Goal: Transaction & Acquisition: Purchase product/service

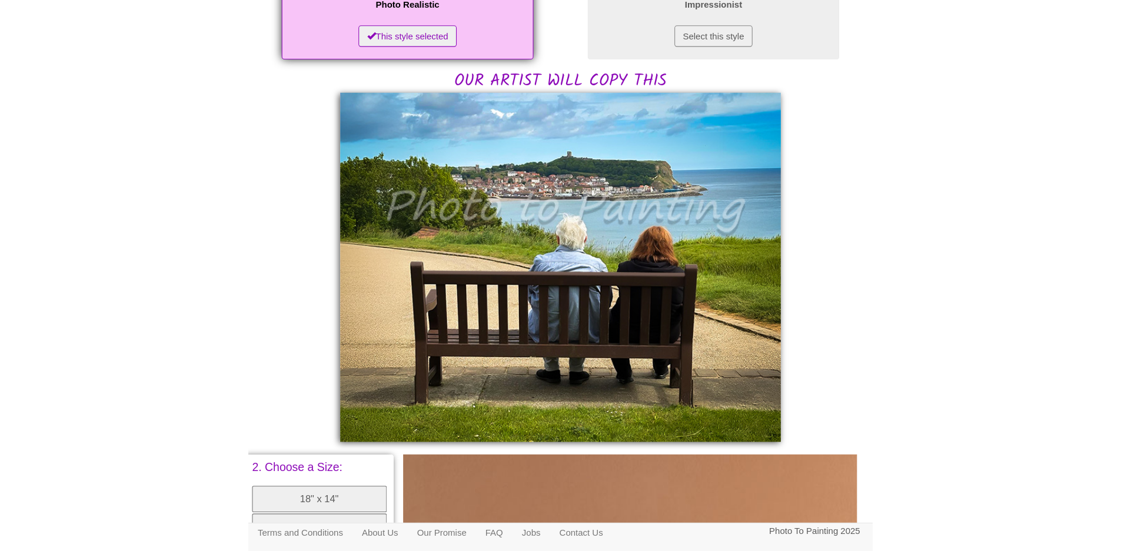
scroll to position [224, 0]
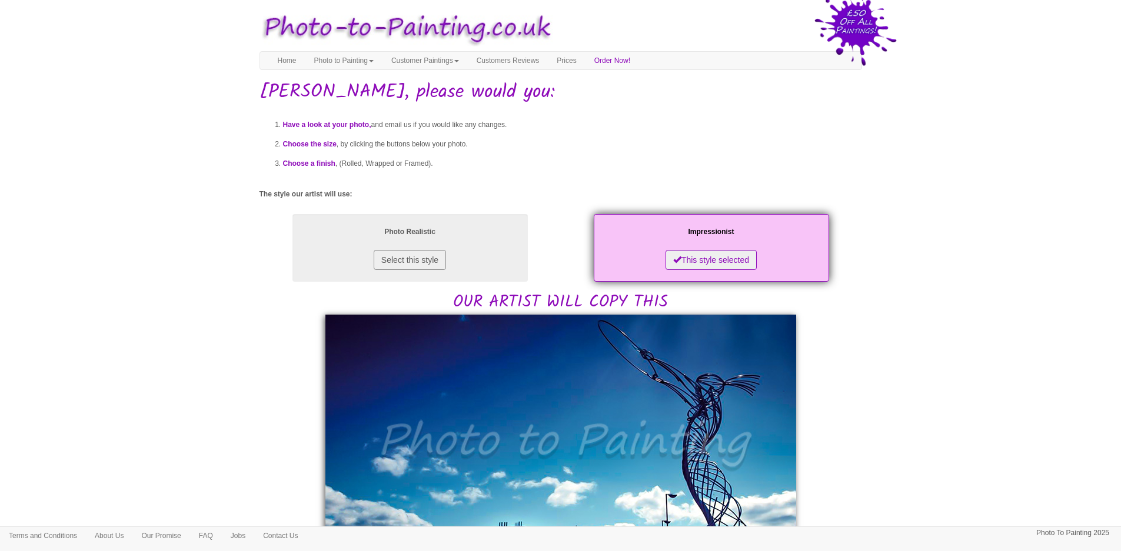
click at [1062, 84] on body "Your painting - risk free Toggle navigation Menu Home Photo to Painting Photo t…" at bounding box center [560, 545] width 1121 height 1079
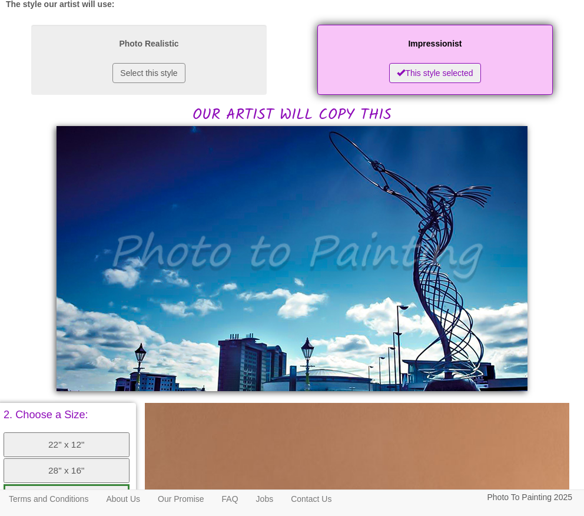
scroll to position [199, 0]
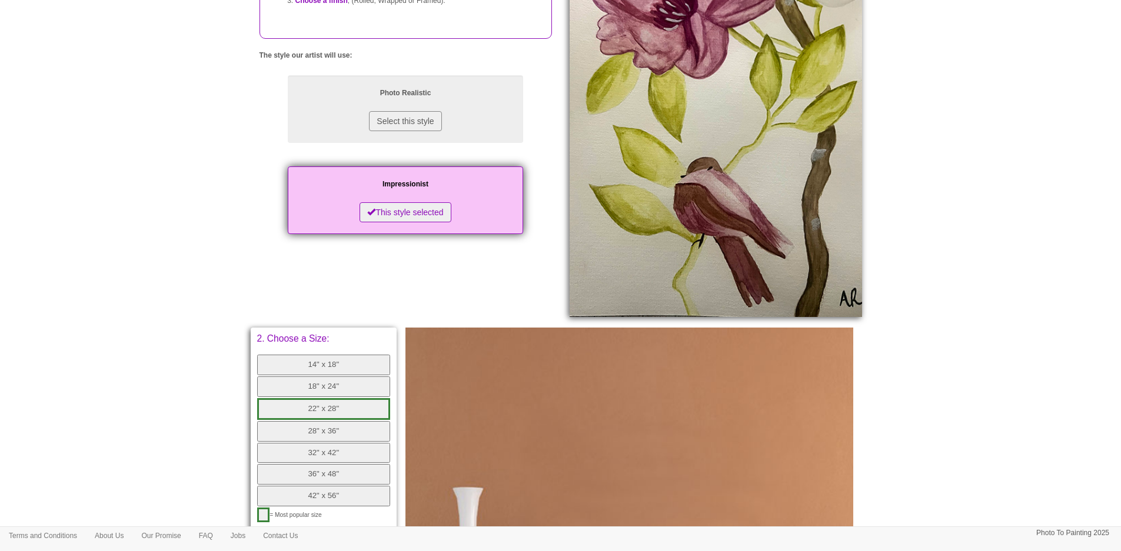
scroll to position [235, 0]
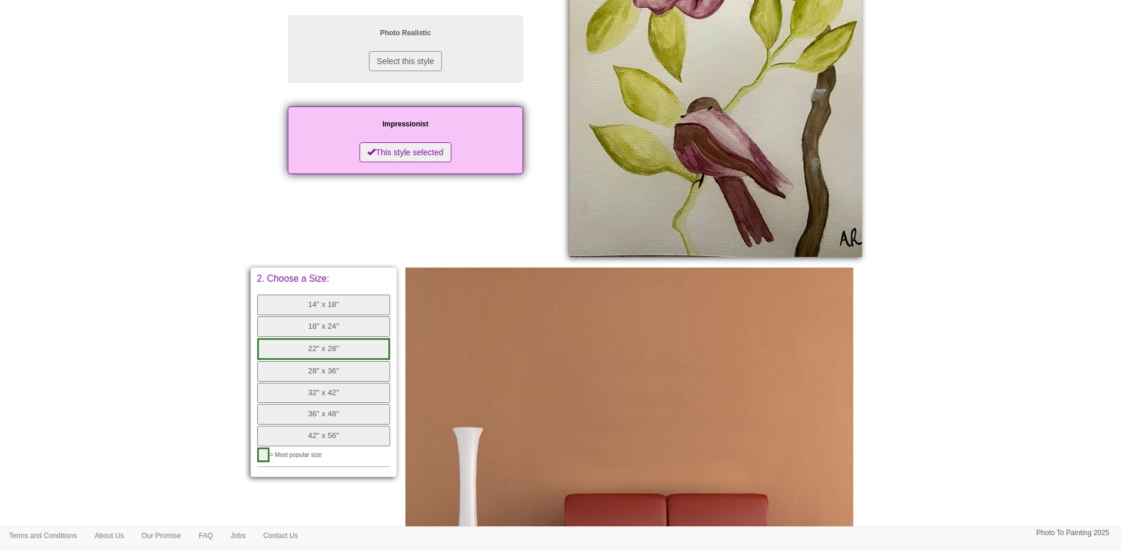
click at [347, 307] on button "14" x 18"" at bounding box center [324, 305] width 134 height 21
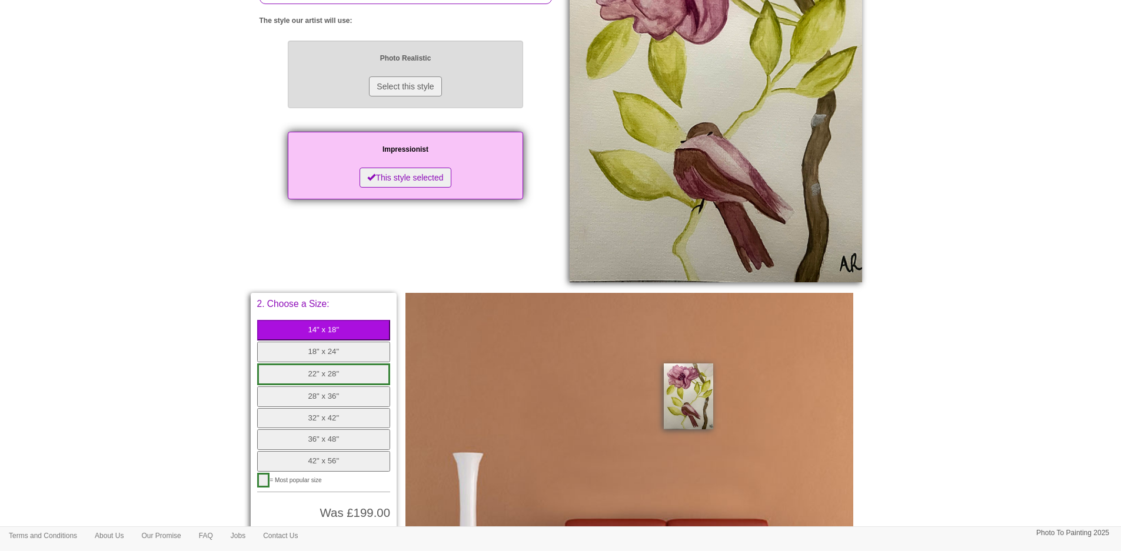
scroll to position [353, 0]
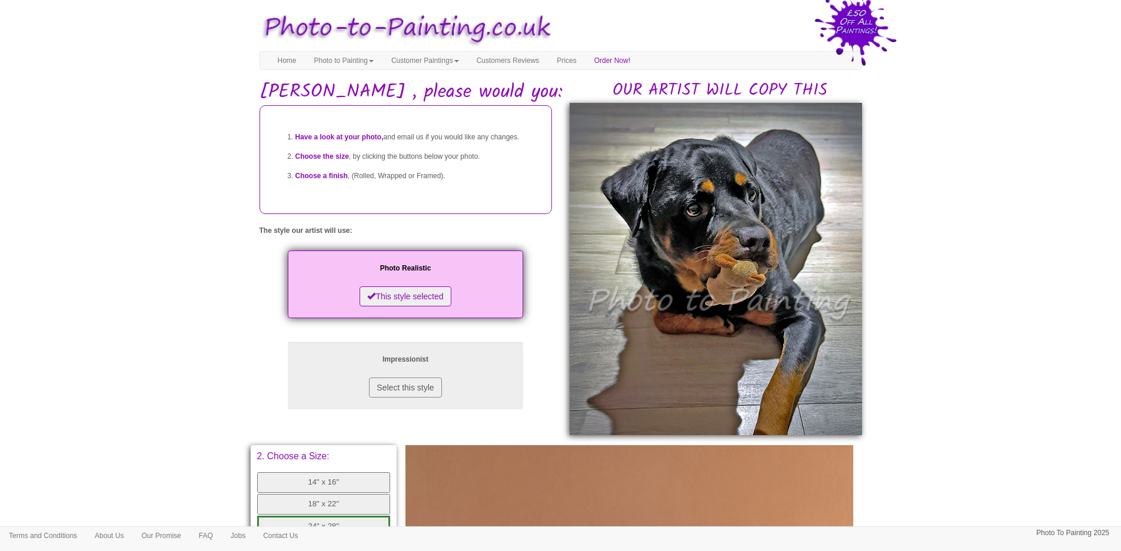
click at [1002, 118] on body "Your painting - risk free Toggle navigation Menu Home Photo to Painting Photo t…" at bounding box center [560, 473] width 1121 height 935
click at [972, 97] on body "Your painting - risk free Toggle navigation Menu Home Photo to Painting Photo t…" at bounding box center [560, 473] width 1121 height 935
click at [777, 227] on img at bounding box center [716, 269] width 293 height 333
click at [957, 259] on body "Your painting - risk free Toggle navigation Menu Home Photo to Painting Photo t…" at bounding box center [560, 473] width 1121 height 935
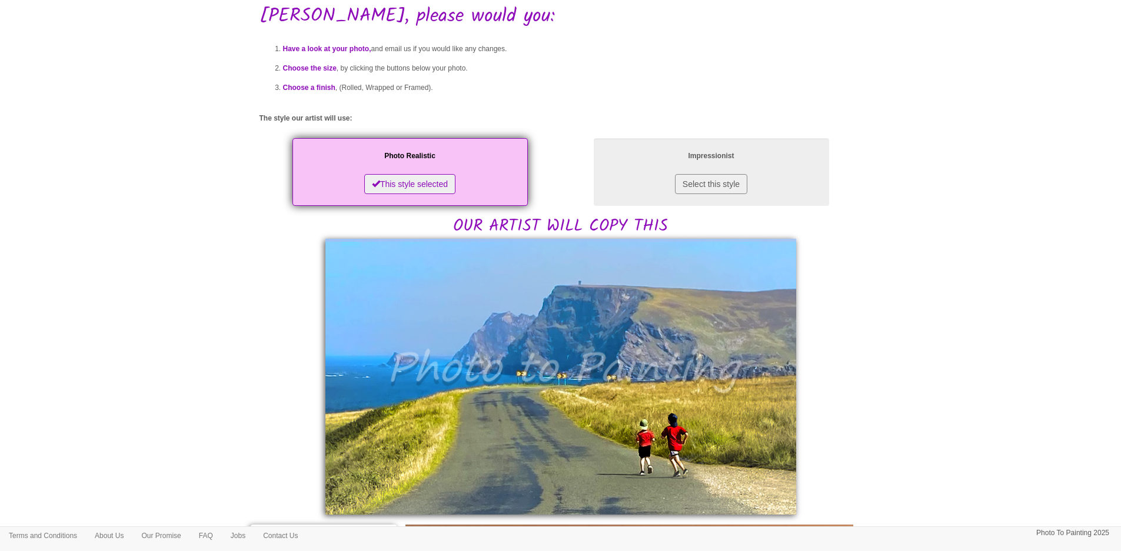
scroll to position [118, 0]
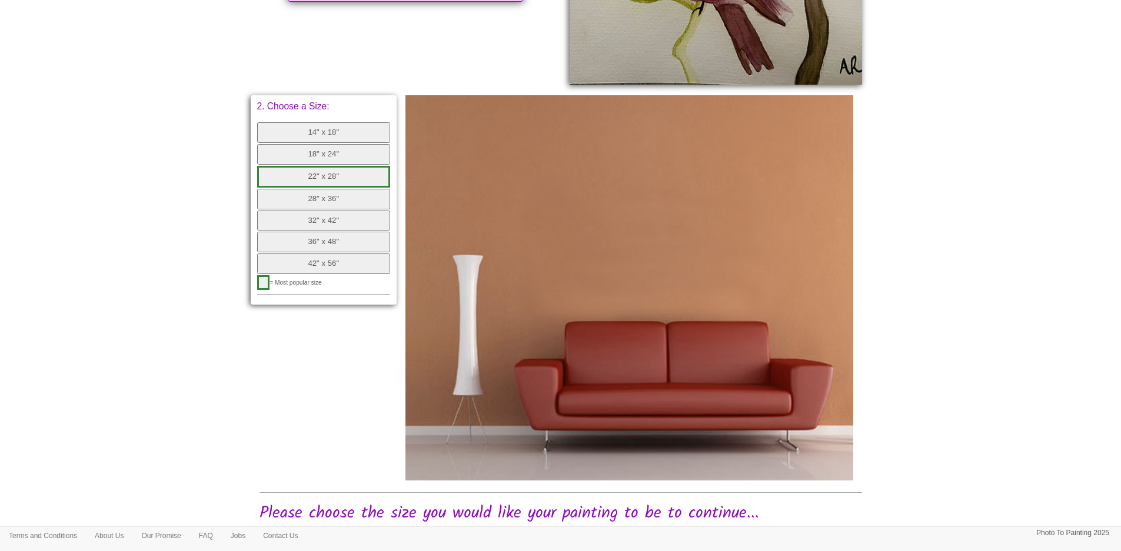
scroll to position [425, 0]
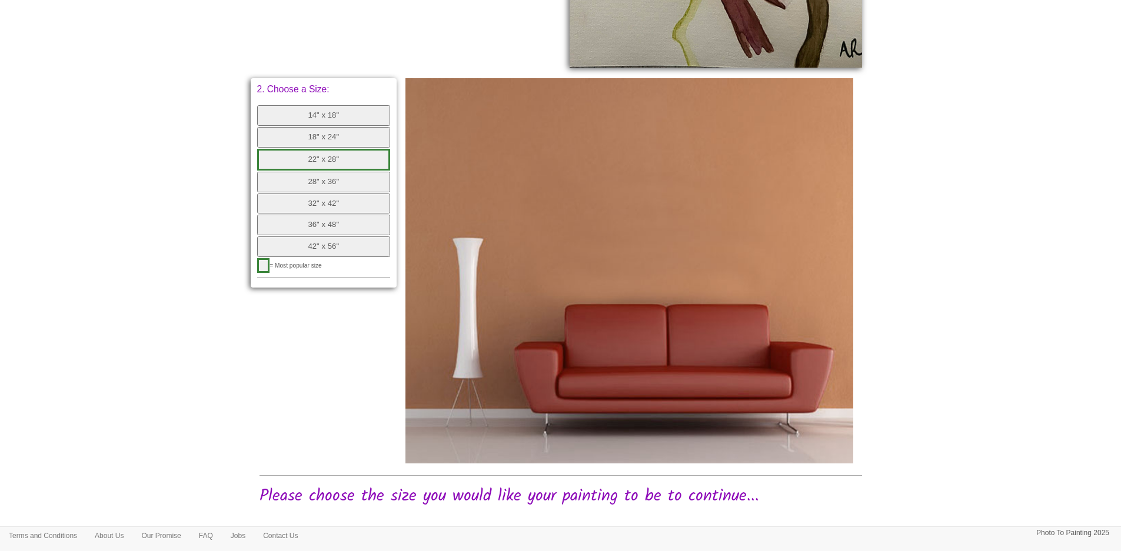
click at [331, 118] on button "14" x 18"" at bounding box center [324, 115] width 134 height 21
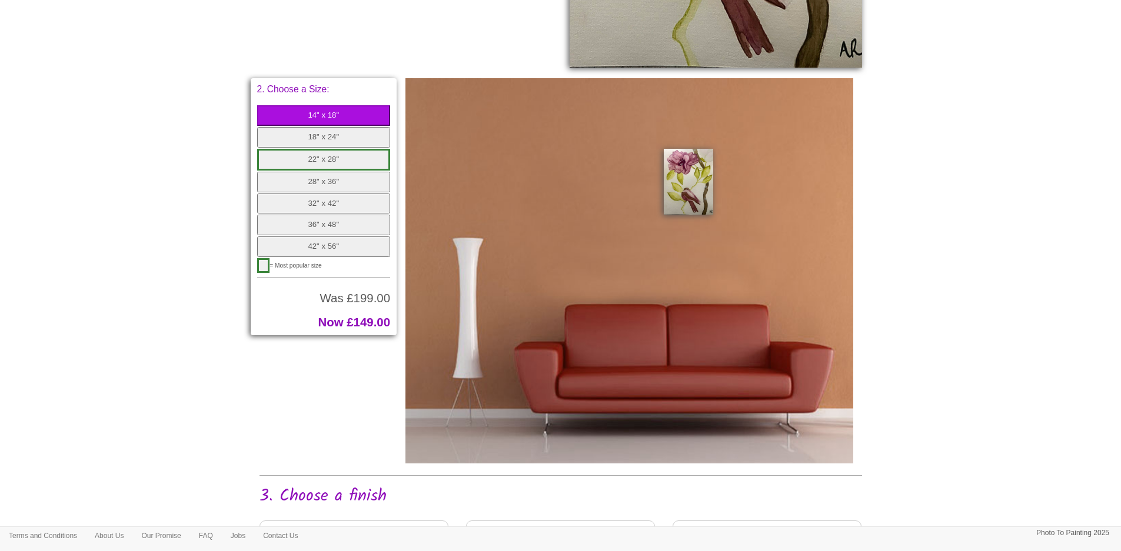
scroll to position [778, 0]
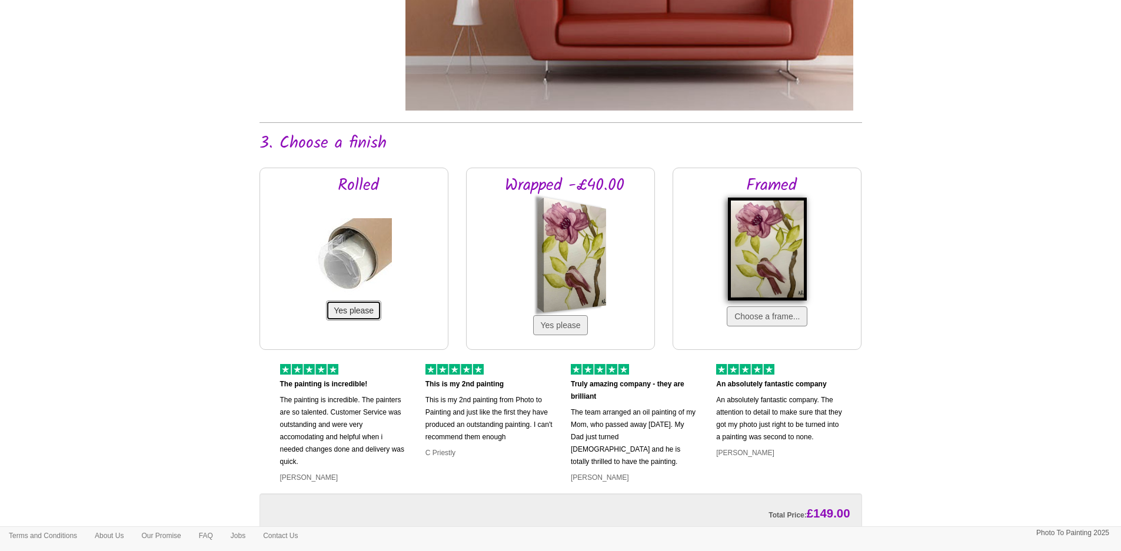
click at [346, 307] on button "Yes please" at bounding box center [353, 311] width 55 height 20
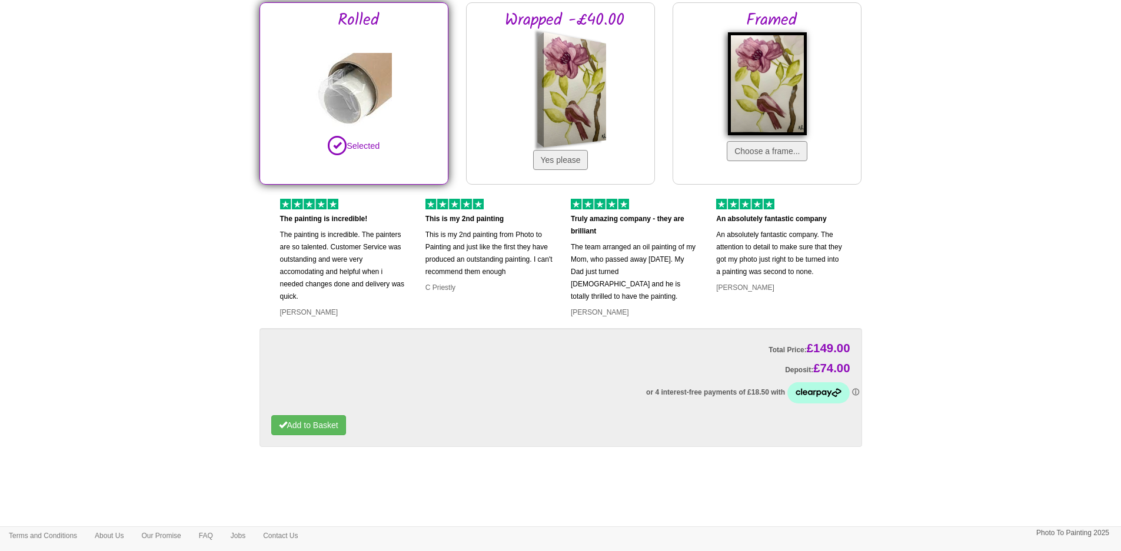
scroll to position [949, 0]
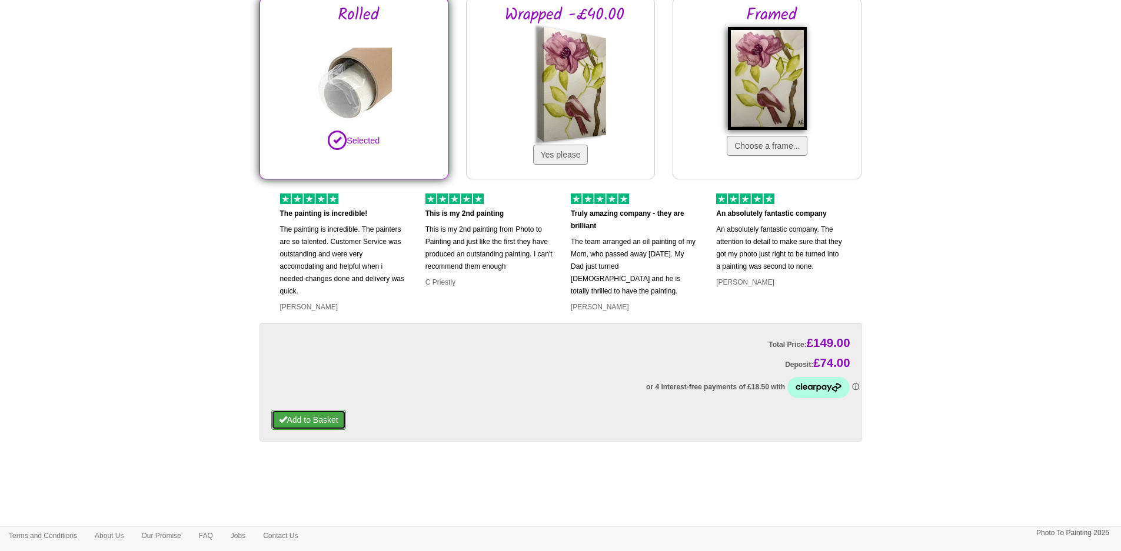
click at [340, 417] on button "Add to Basket" at bounding box center [308, 420] width 75 height 20
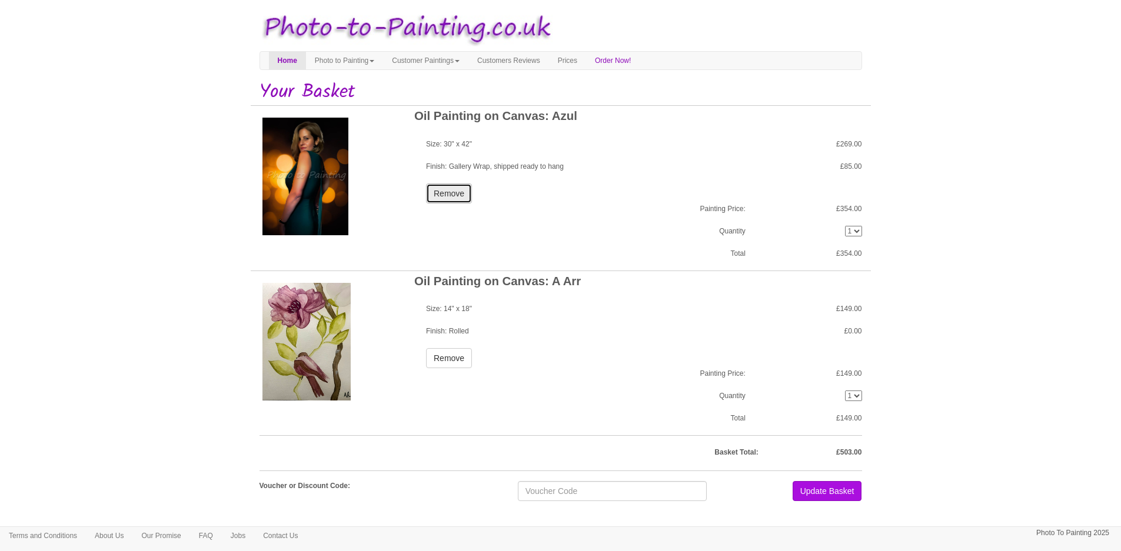
click at [438, 198] on button "Remove" at bounding box center [449, 194] width 46 height 20
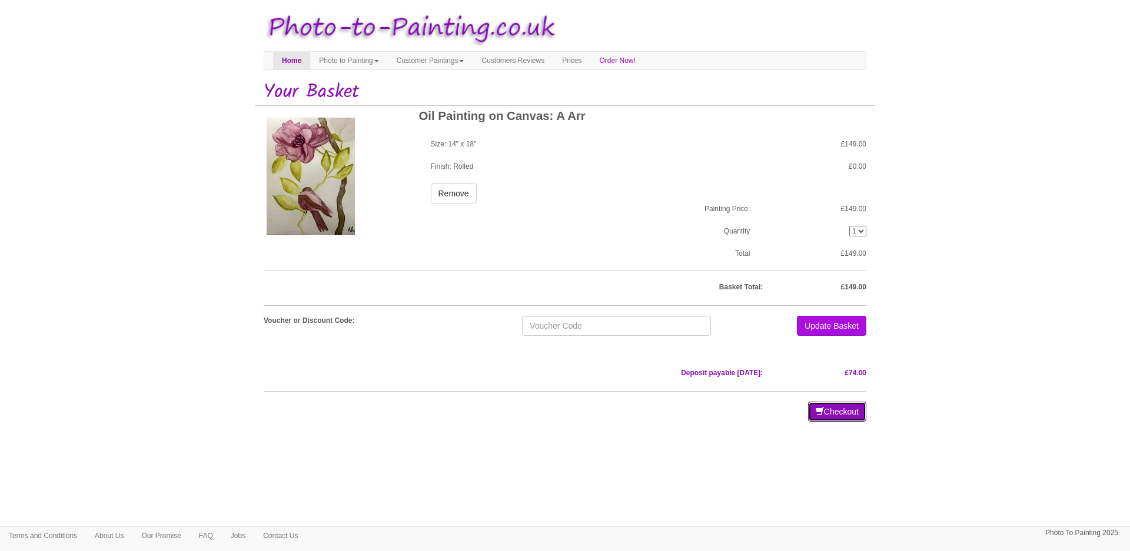
click at [845, 417] on button "Checkout" at bounding box center [837, 412] width 58 height 20
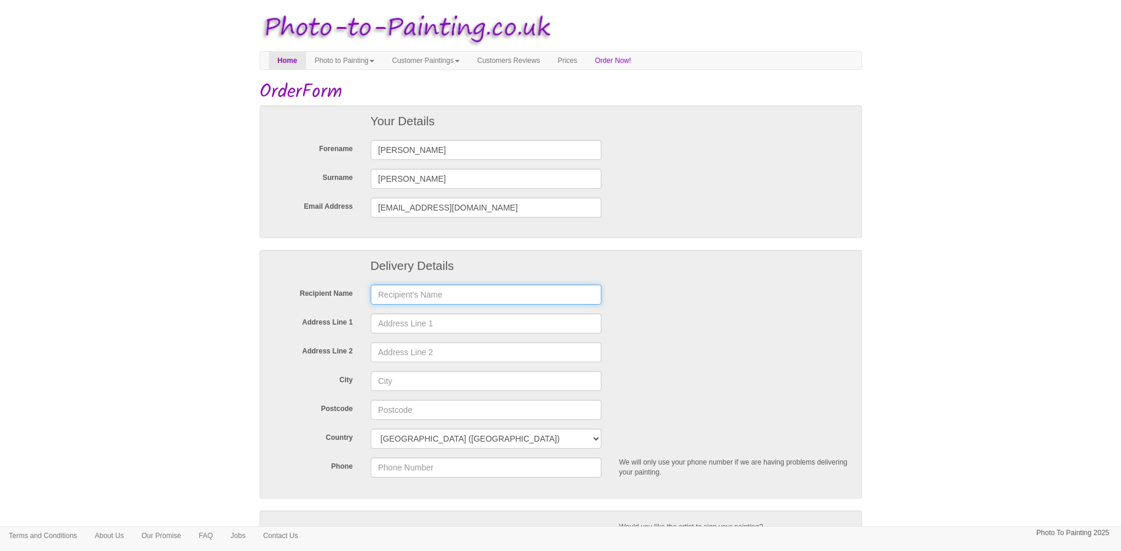
click at [436, 291] on input "text" at bounding box center [486, 295] width 231 height 20
paste input "David Richardson"
type input "David Richardson"
click at [459, 321] on input "Address Line 1" at bounding box center [486, 324] width 231 height 20
paste input "10 Main Street"
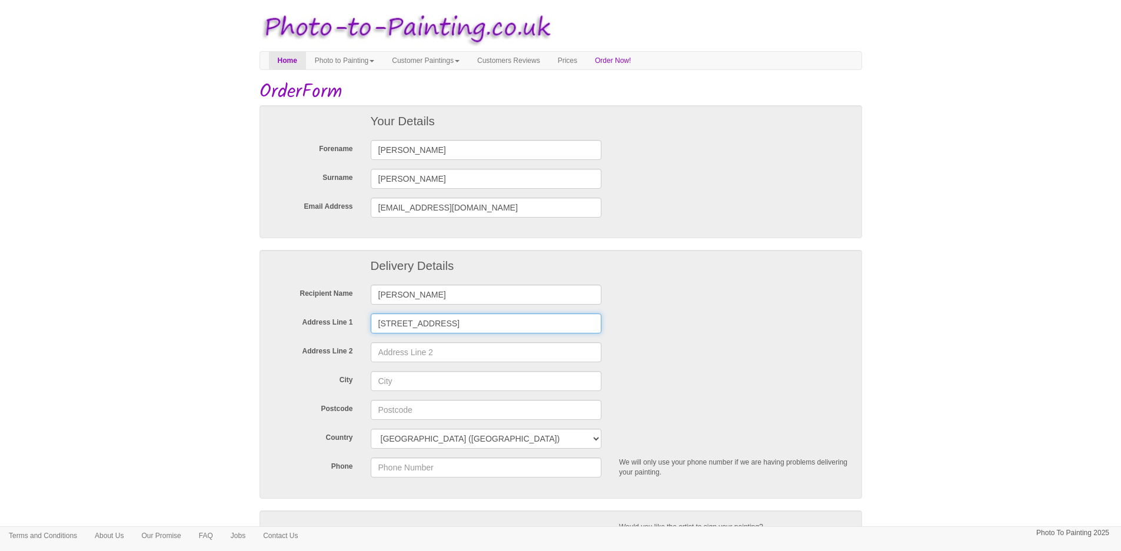
type input "10 Main Street"
paste input "Orton on the Hill"
type input "Orton on the Hill"
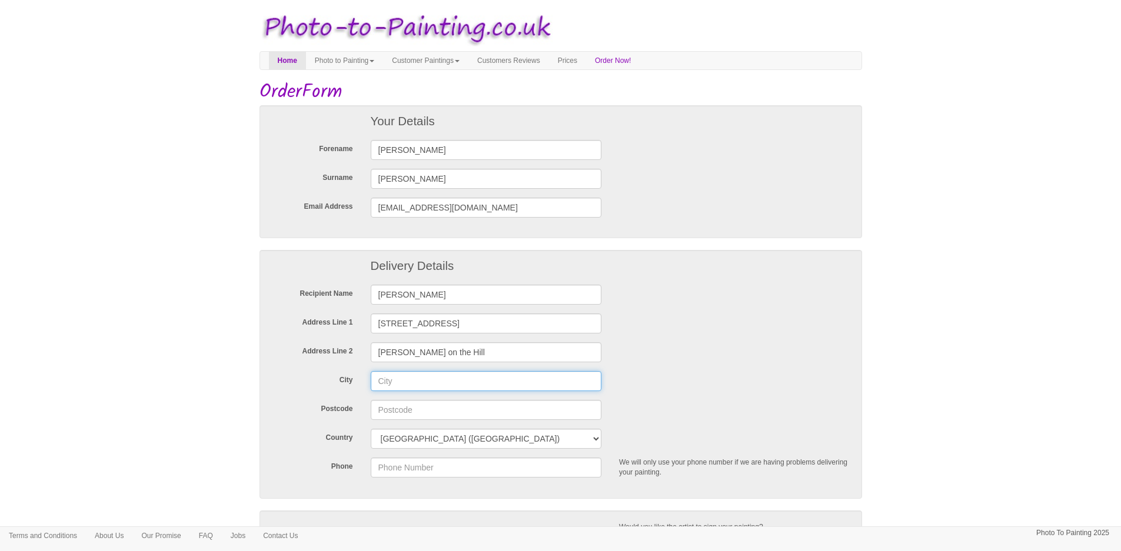
paste input "Warwicks"
type input "Warwicks"
paste input "CV9 3NN"
type input "CV9 3NN"
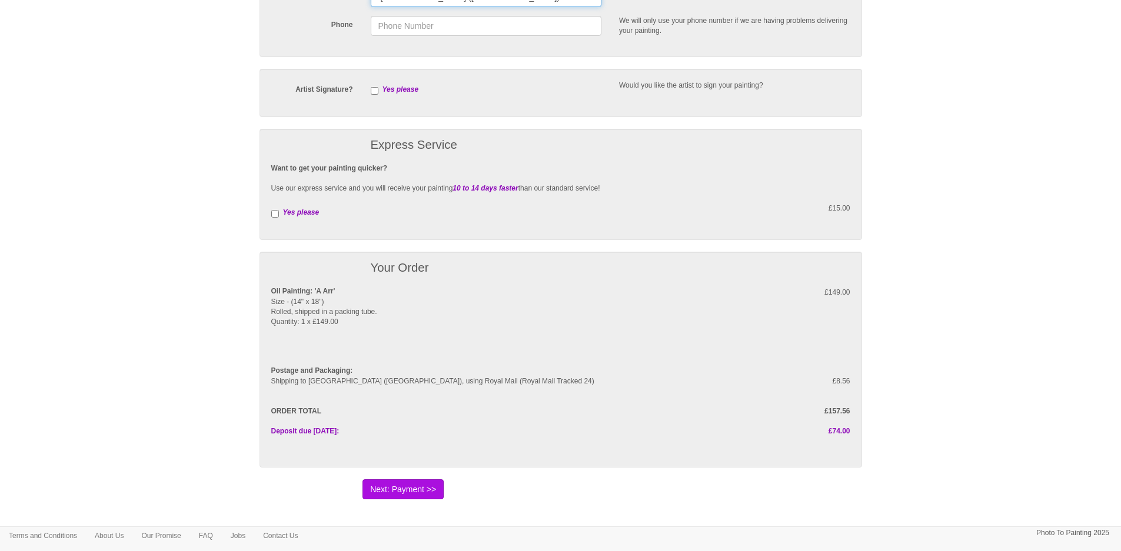
scroll to position [471, 0]
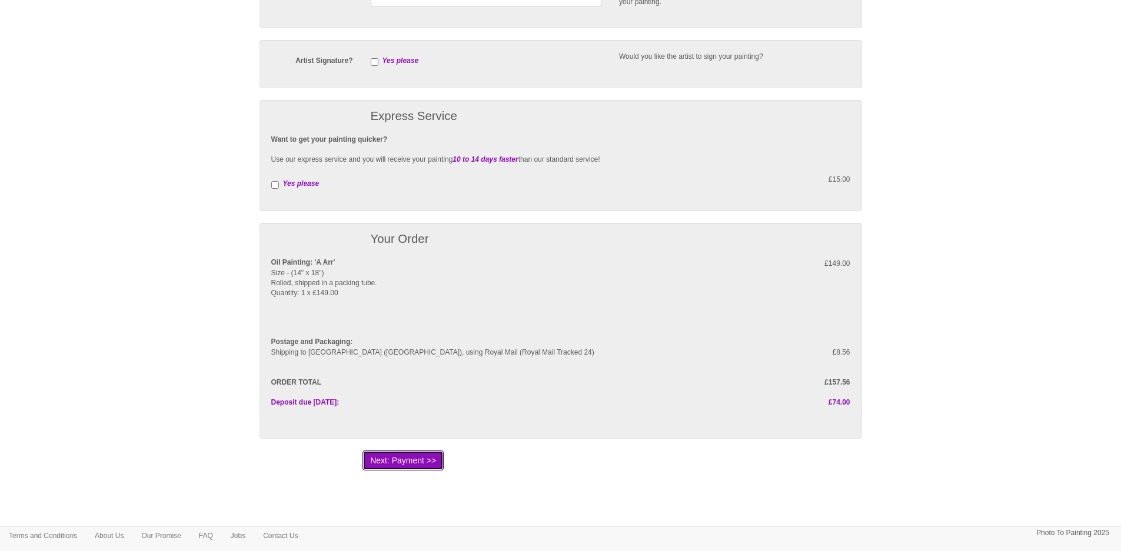
click at [417, 458] on button "Next: Payment >>" at bounding box center [403, 461] width 81 height 20
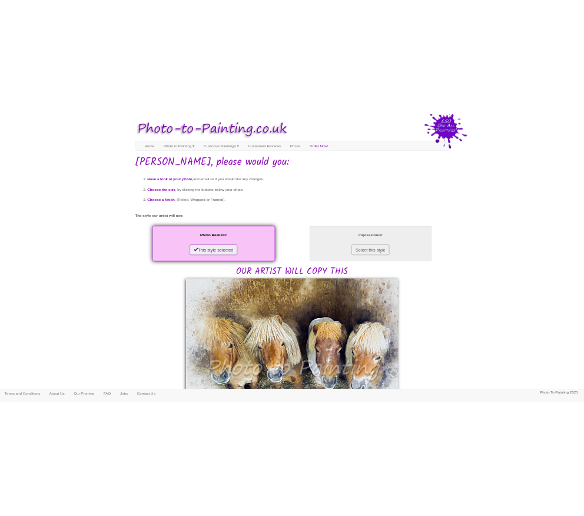
scroll to position [118, 0]
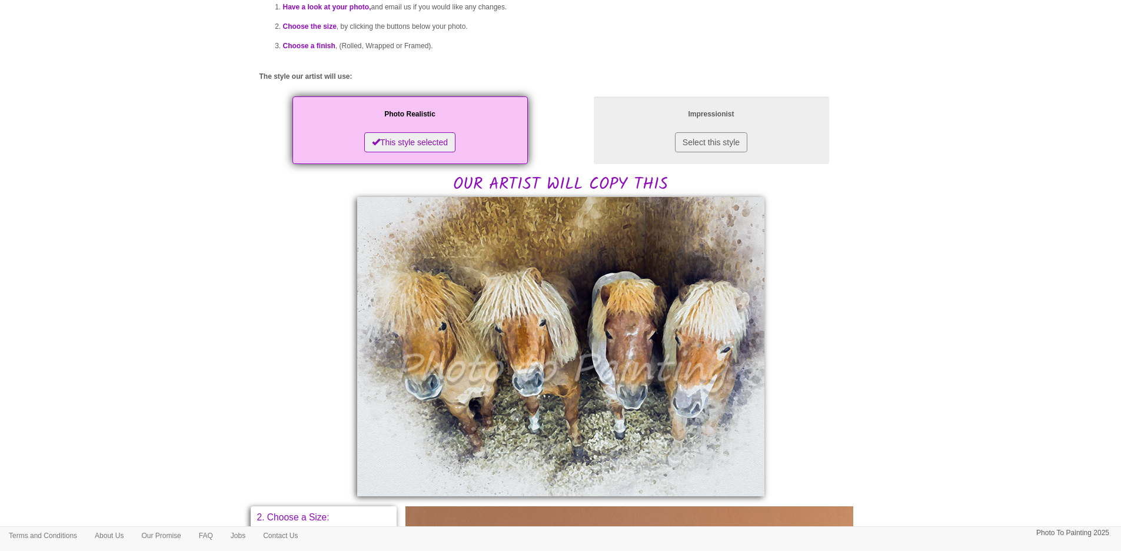
click at [1030, 101] on body "Your painting - risk free Toggle navigation Menu Home Photo to Painting Photo t…" at bounding box center [560, 445] width 1121 height 1114
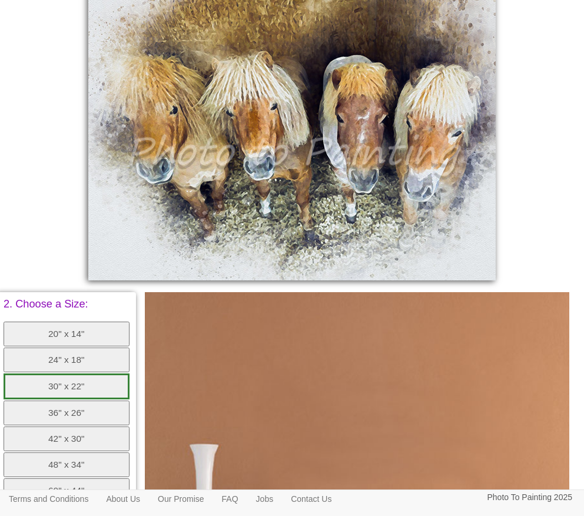
scroll to position [206, 0]
